Goal: Task Accomplishment & Management: Use online tool/utility

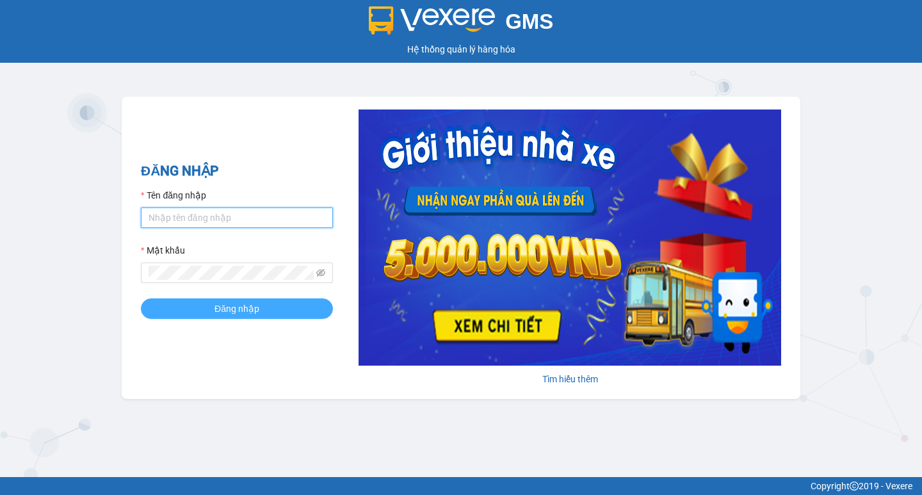
type input "hoangmaisg.kimma"
click at [207, 312] on button "Đăng nhập" at bounding box center [237, 309] width 192 height 20
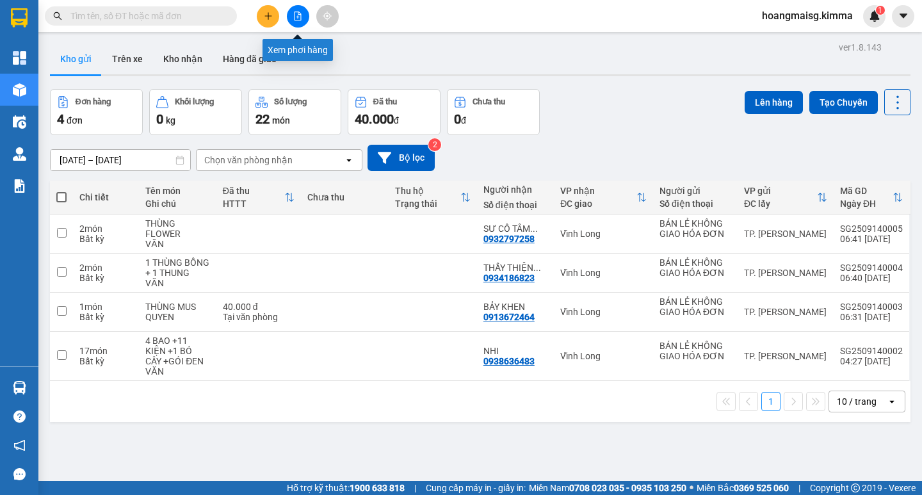
click at [293, 17] on icon "file-add" at bounding box center [297, 16] width 9 height 9
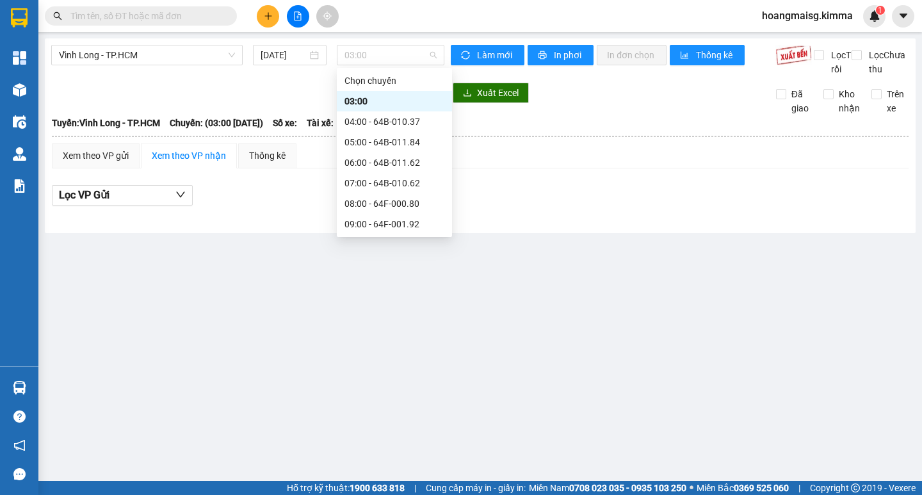
drag, startPoint x: 398, startPoint y: 56, endPoint x: 395, endPoint y: 110, distance: 54.5
click at [397, 59] on span "03:00" at bounding box center [391, 54] width 92 height 19
click at [390, 167] on div "06:00 - 64B-011.62" at bounding box center [395, 163] width 100 height 14
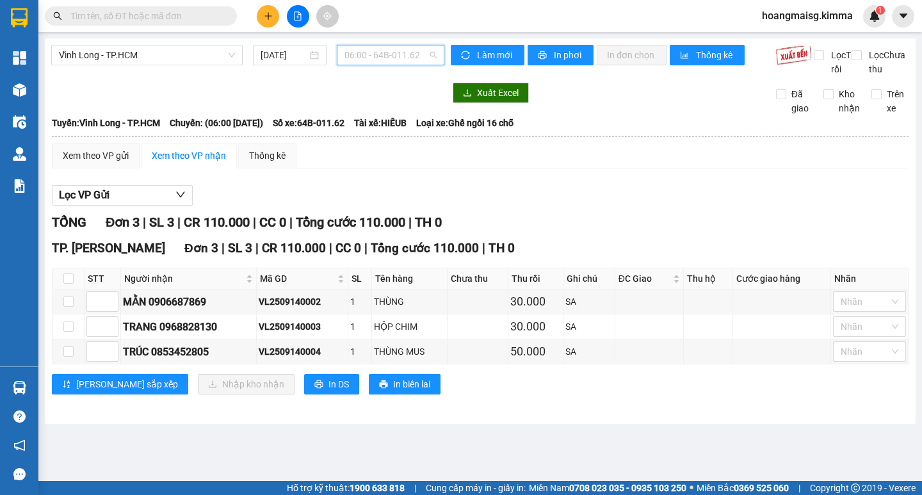
drag, startPoint x: 359, startPoint y: 53, endPoint x: 381, endPoint y: 103, distance: 54.8
click at [360, 53] on span "06:00 - 64B-011.62" at bounding box center [391, 54] width 92 height 19
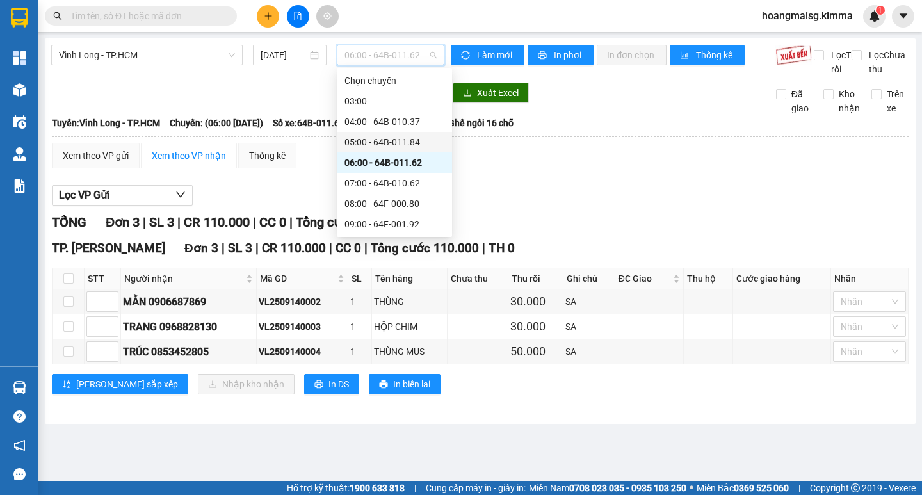
click at [380, 140] on div "05:00 - 64B-011.84" at bounding box center [395, 142] width 100 height 14
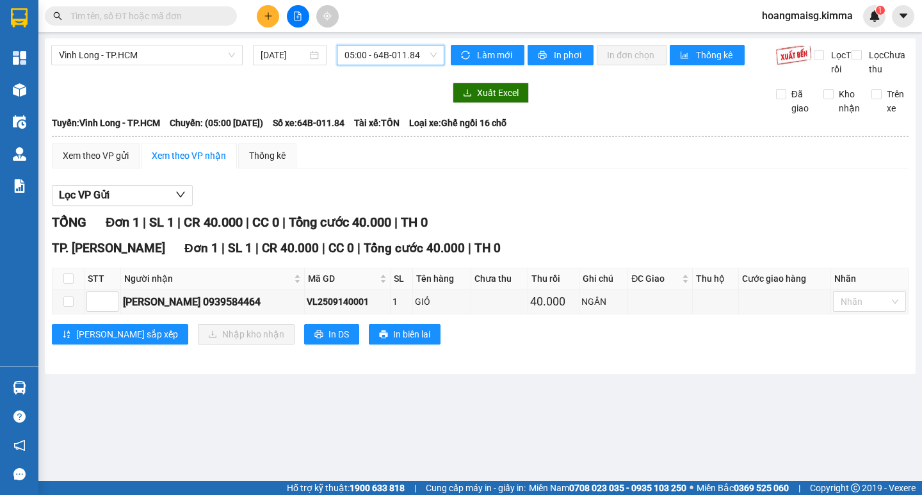
drag, startPoint x: 382, startPoint y: 51, endPoint x: 380, endPoint y: 94, distance: 43.6
click at [382, 52] on span "05:00 - 64B-011.84" at bounding box center [391, 54] width 92 height 19
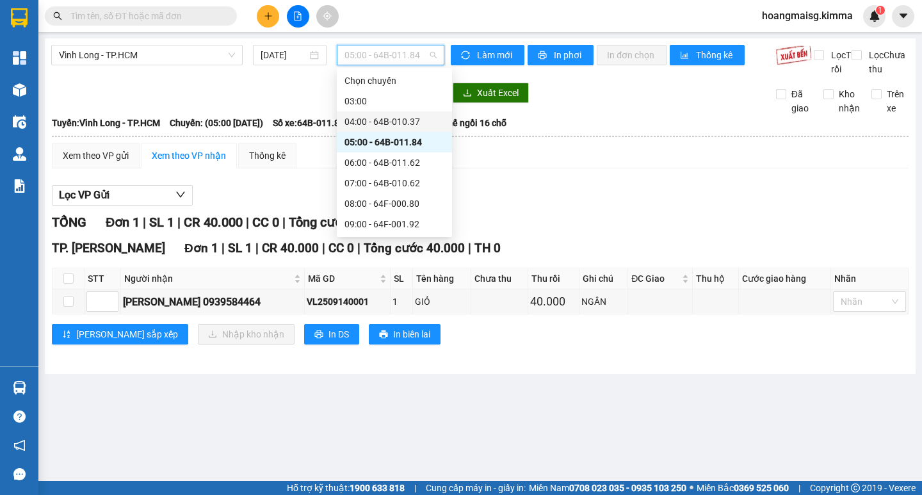
click at [379, 120] on div "04:00 - 64B-010.37" at bounding box center [395, 122] width 100 height 14
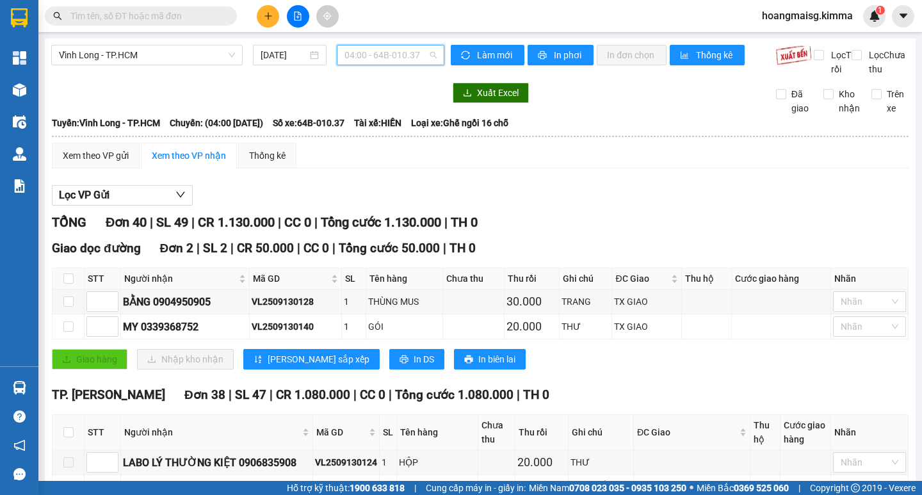
drag, startPoint x: 380, startPoint y: 58, endPoint x: 370, endPoint y: 129, distance: 71.8
click at [380, 59] on span "04:00 - 64B-010.37" at bounding box center [391, 54] width 92 height 19
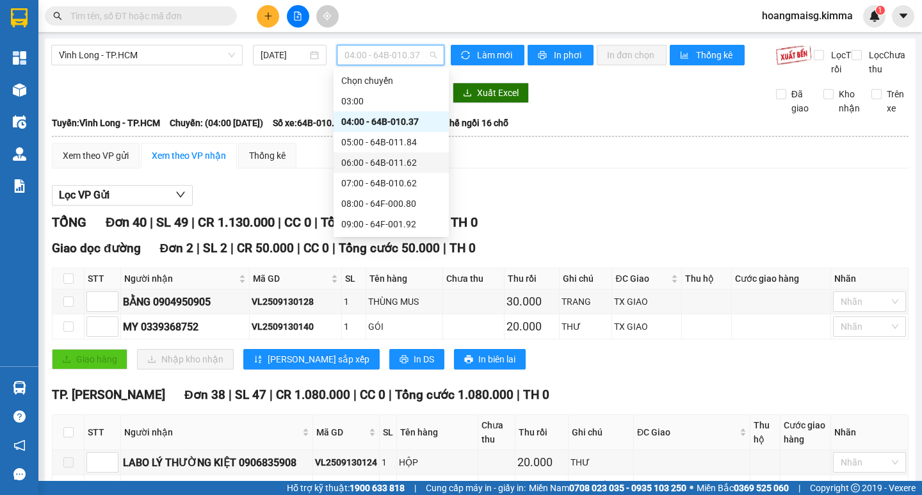
click at [379, 160] on div "06:00 - 64B-011.62" at bounding box center [391, 163] width 100 height 14
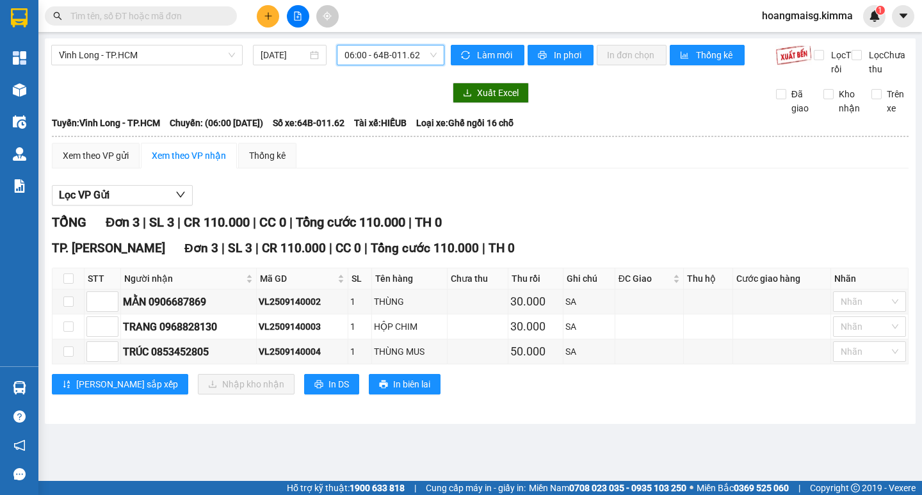
click at [398, 63] on span "06:00 - 64B-011.62" at bounding box center [391, 54] width 92 height 19
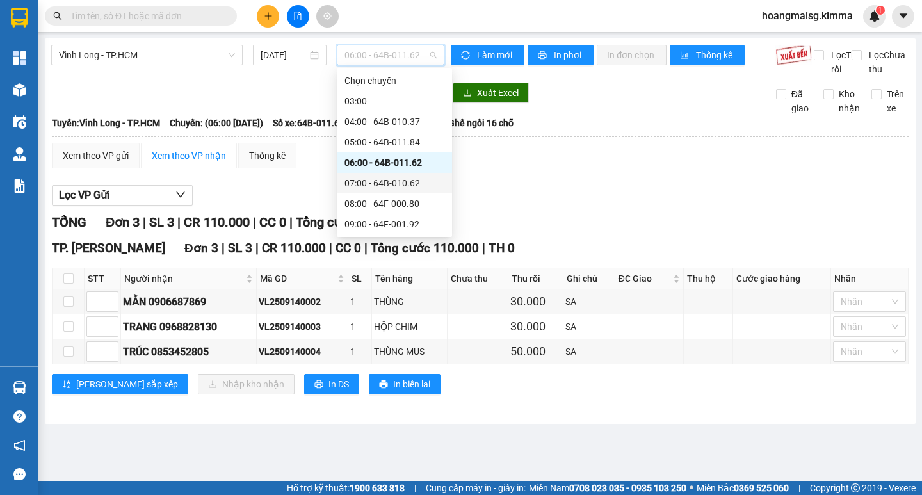
click at [377, 186] on div "07:00 - 64B-010.62" at bounding box center [395, 183] width 100 height 14
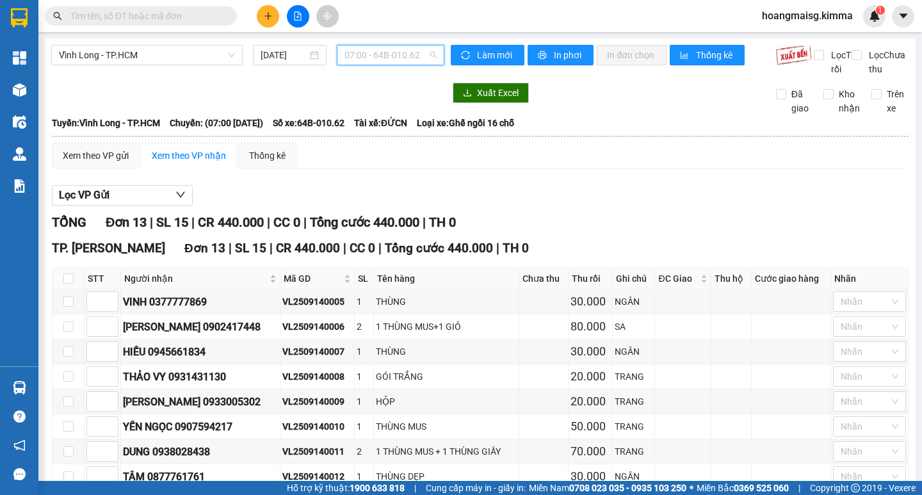
click at [362, 52] on span "07:00 - 64B-010.62" at bounding box center [391, 54] width 92 height 19
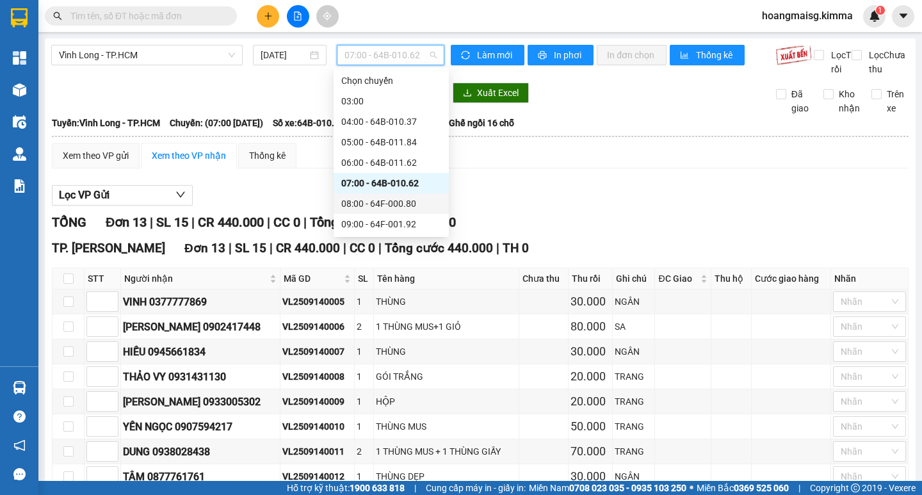
click at [375, 200] on div "08:00 - 64F-000.80" at bounding box center [391, 204] width 100 height 14
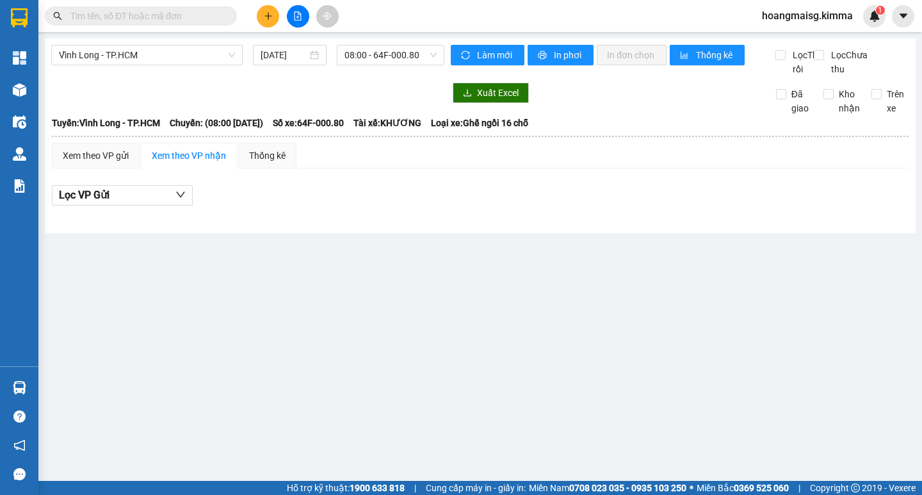
drag, startPoint x: 400, startPoint y: 40, endPoint x: 391, endPoint y: 77, distance: 38.2
click at [400, 42] on div "Vĩnh Long - TP.HCM 14/09/2025 08:00 - 64F-000.80 Làm mới In phơi In đơn chọn Th…" at bounding box center [480, 135] width 871 height 195
click at [390, 56] on span "08:00 - 64F-000.80" at bounding box center [391, 54] width 92 height 19
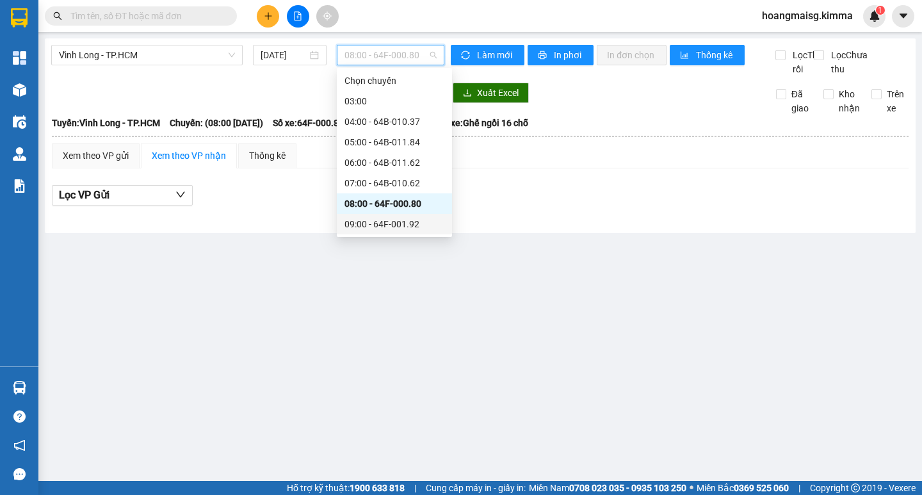
click at [384, 225] on div "09:00 - 64F-001.92" at bounding box center [395, 224] width 100 height 14
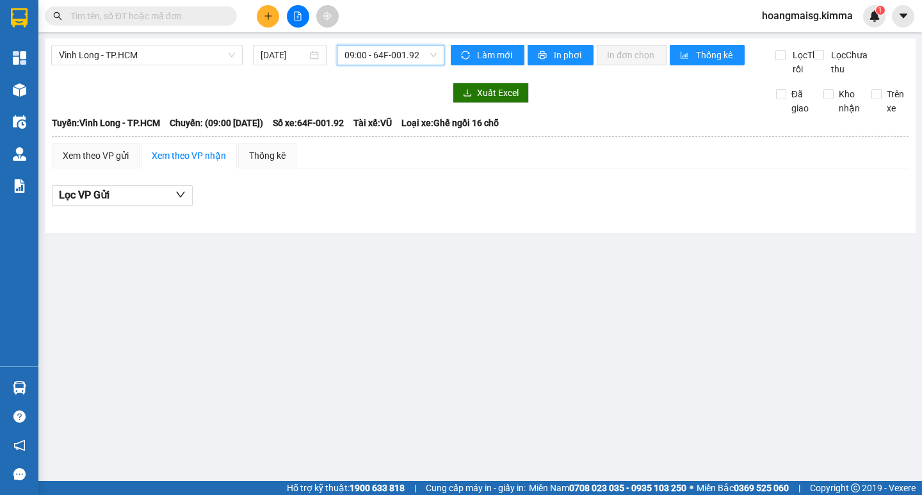
click at [397, 61] on span "09:00 - 64F-001.92" at bounding box center [391, 54] width 92 height 19
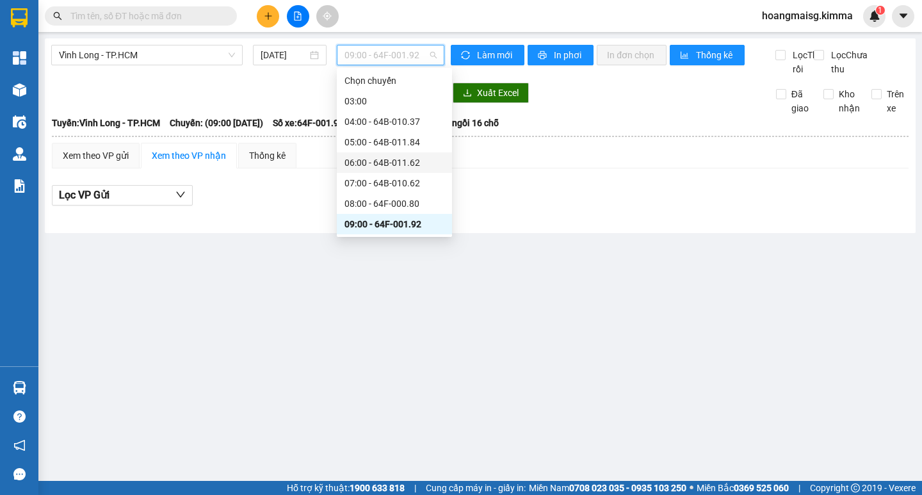
scroll to position [246, 0]
